Goal: Find specific page/section: Find specific page/section

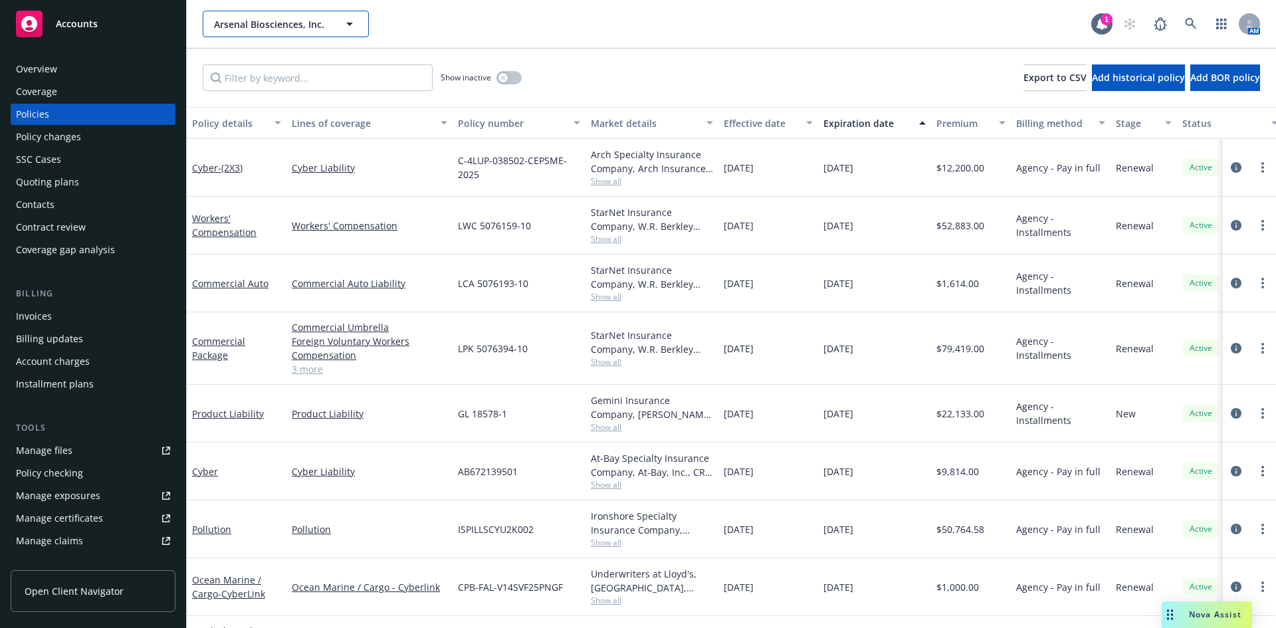
click at [326, 24] on span "Arsenal Biosciences, Inc." at bounding box center [271, 24] width 115 height 14
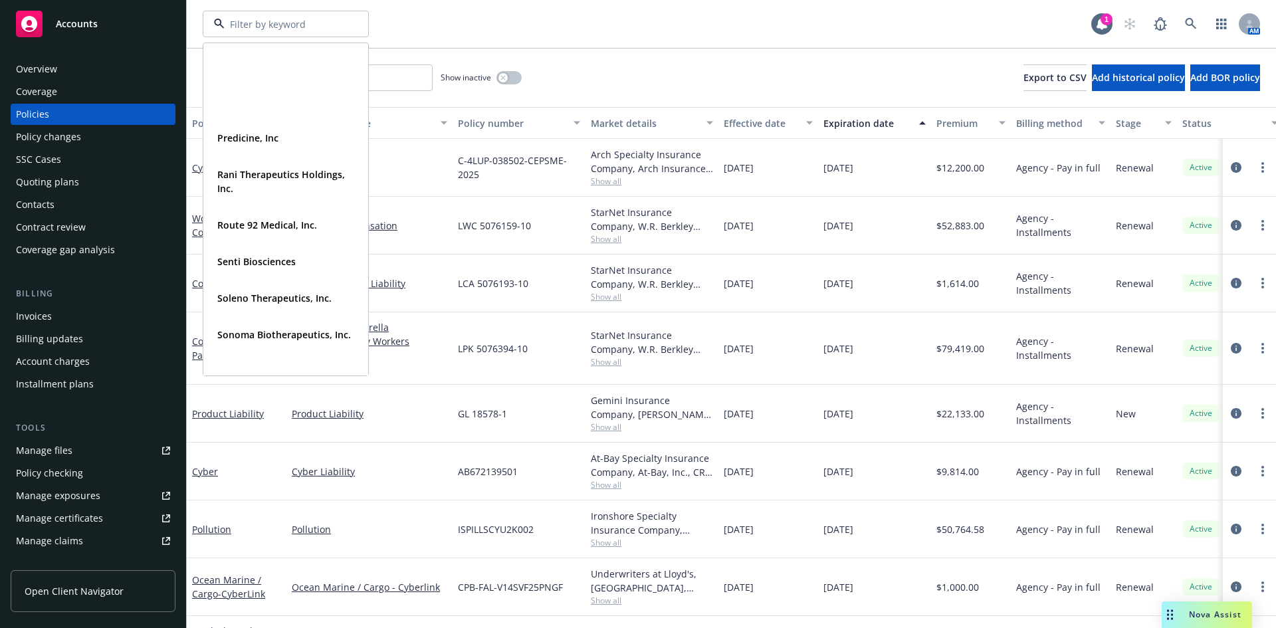
scroll to position [969, 0]
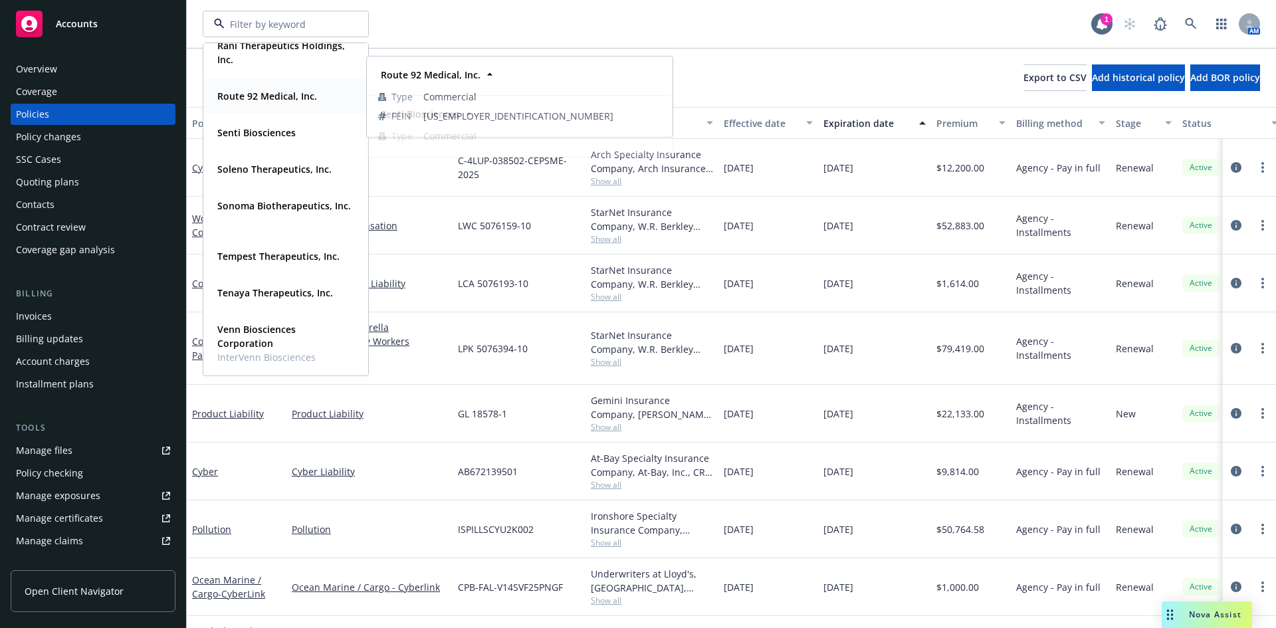
click at [294, 92] on strong "Route 92 Medical, Inc." at bounding box center [267, 96] width 100 height 13
